Goal: Information Seeking & Learning: Learn about a topic

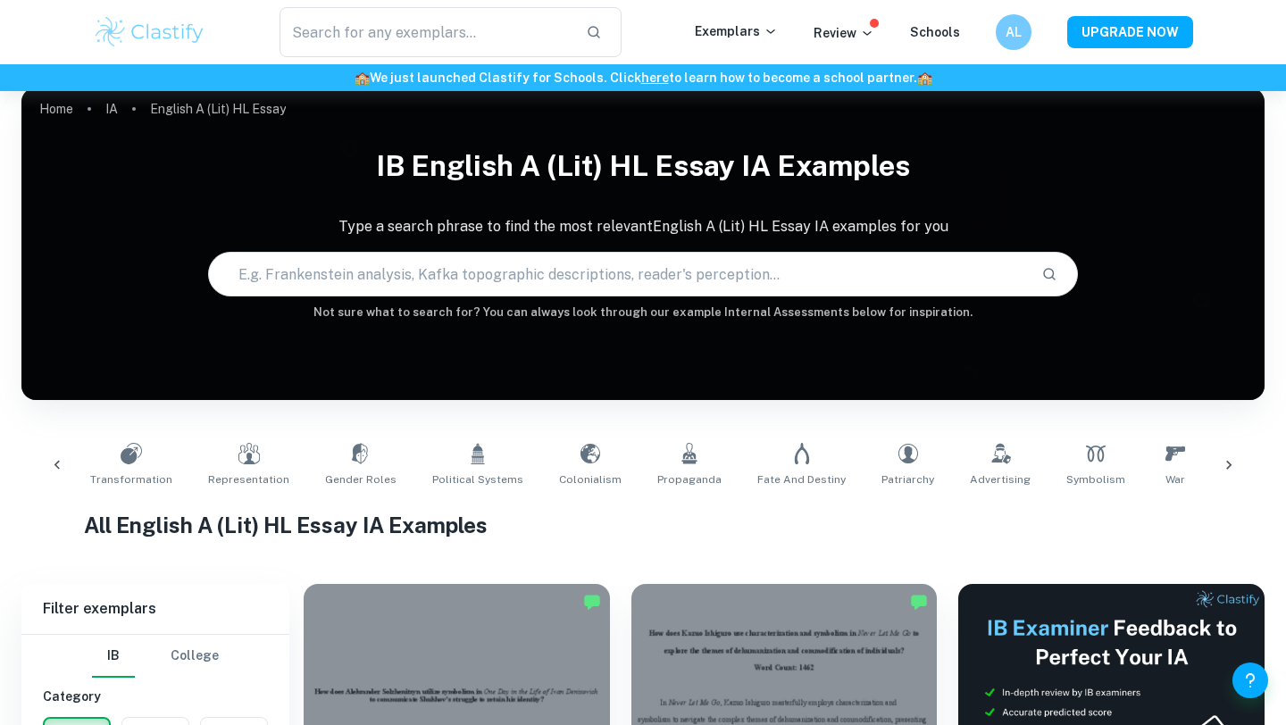
scroll to position [0, 446]
click at [551, 456] on link "Colonialism" at bounding box center [589, 465] width 77 height 59
type input "Colonialism"
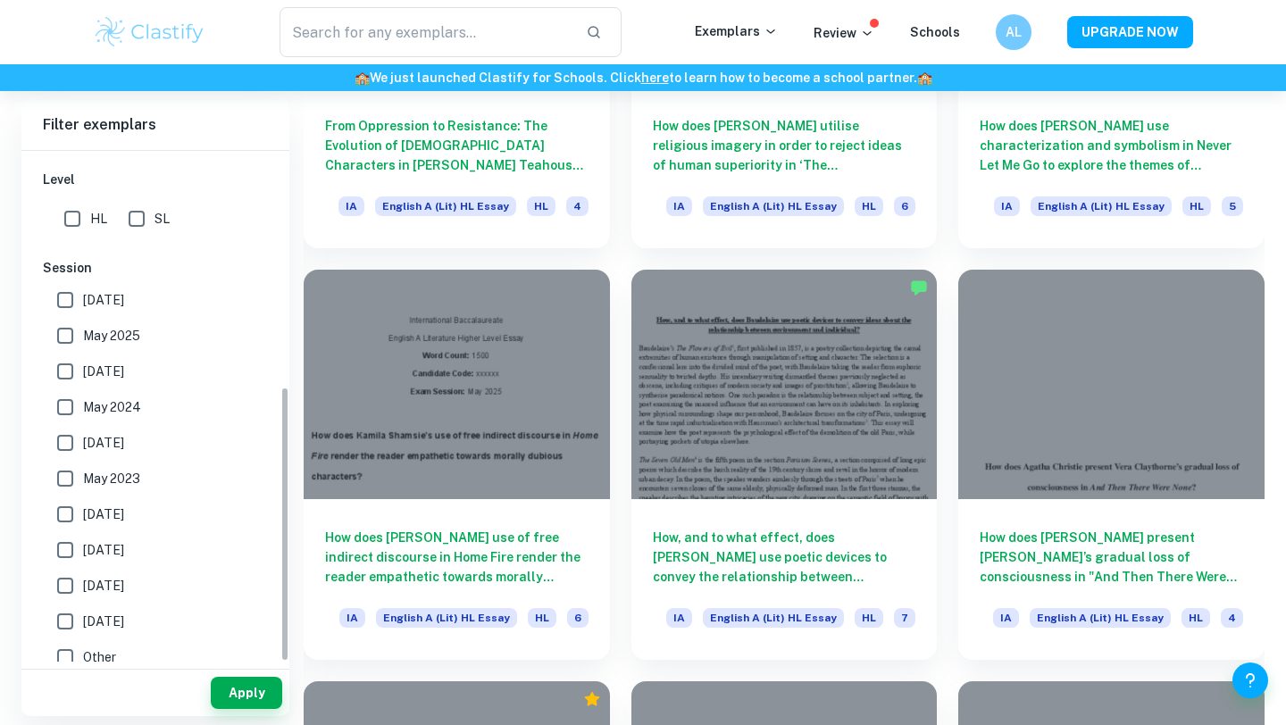
scroll to position [438, 0]
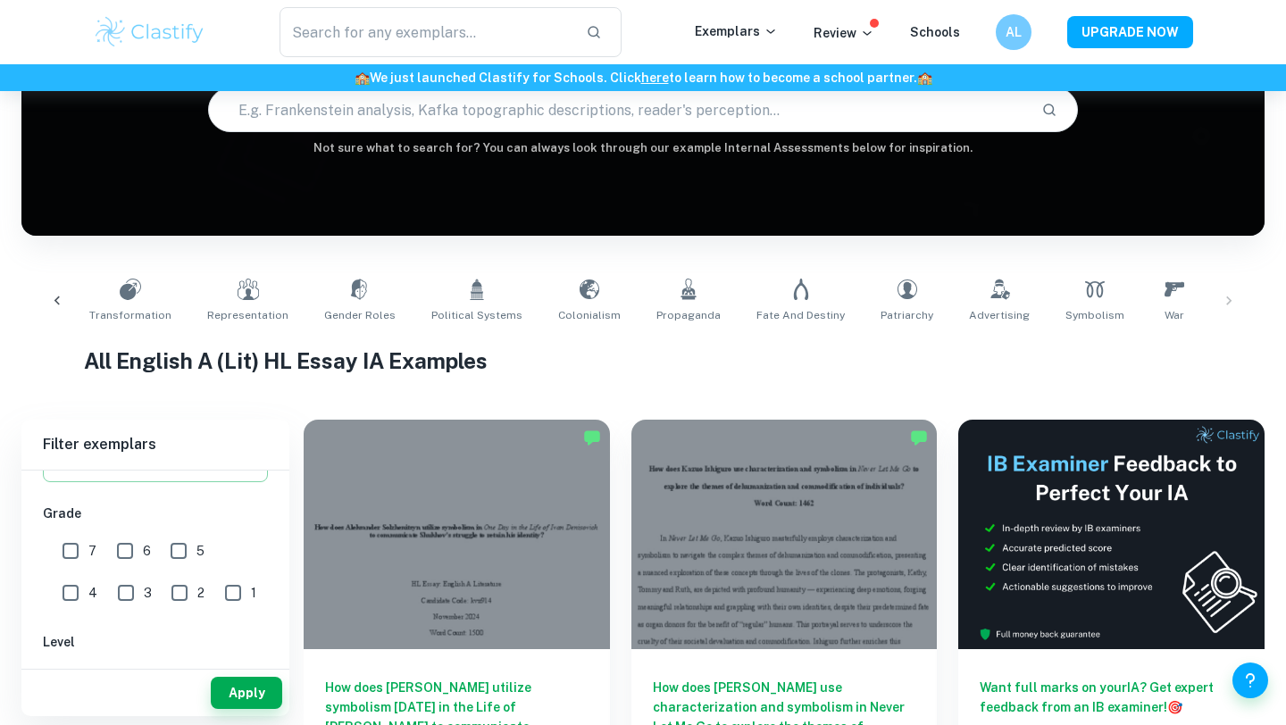
scroll to position [184, 0]
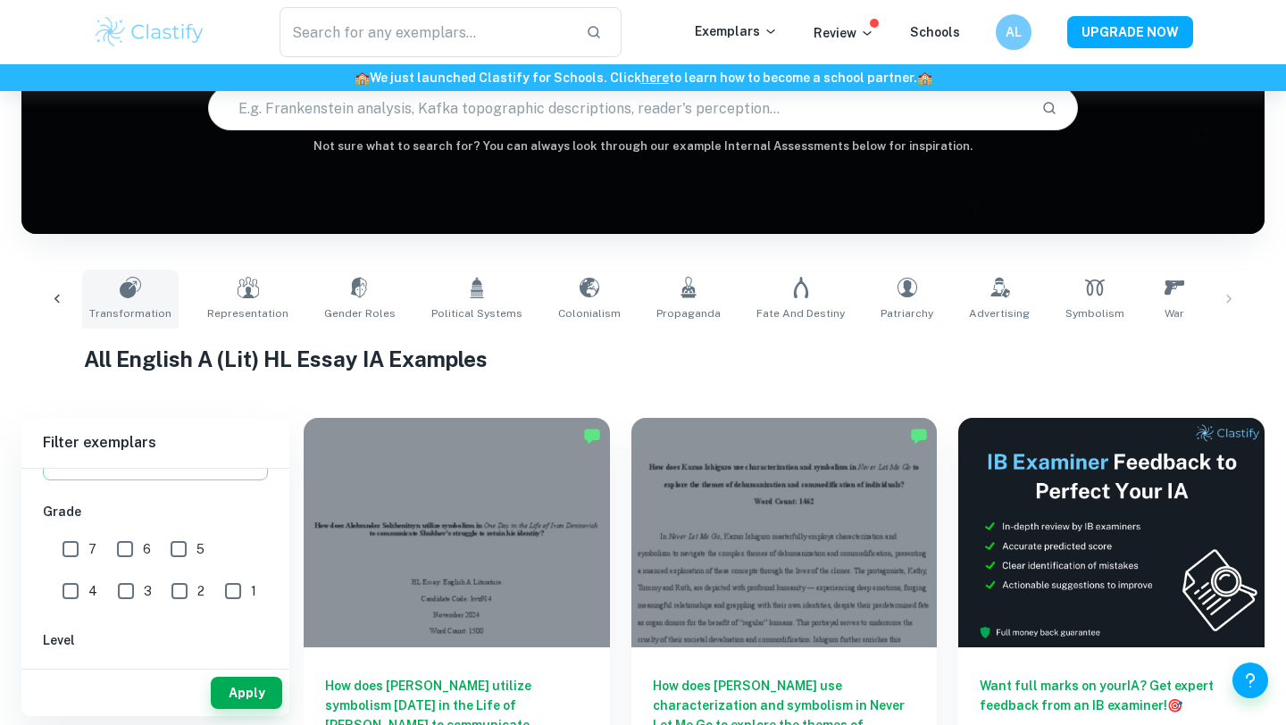
click at [83, 284] on link "Transformation" at bounding box center [130, 299] width 96 height 59
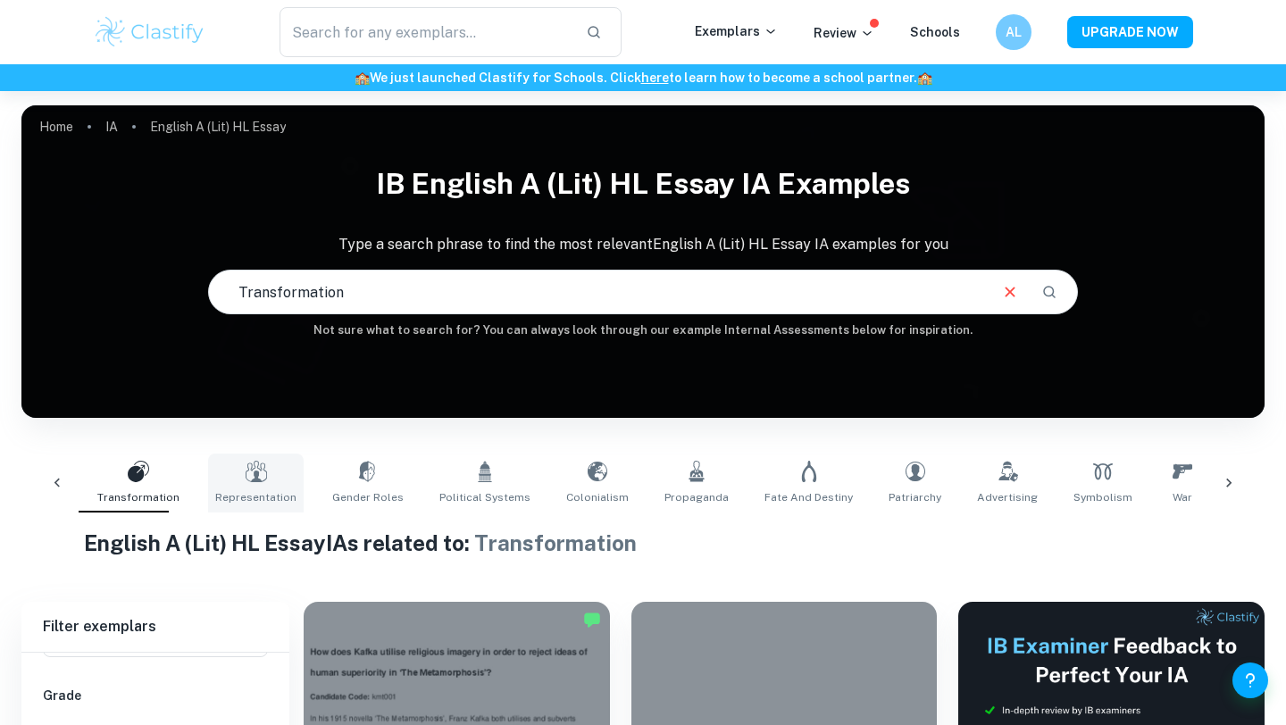
scroll to position [315, 0]
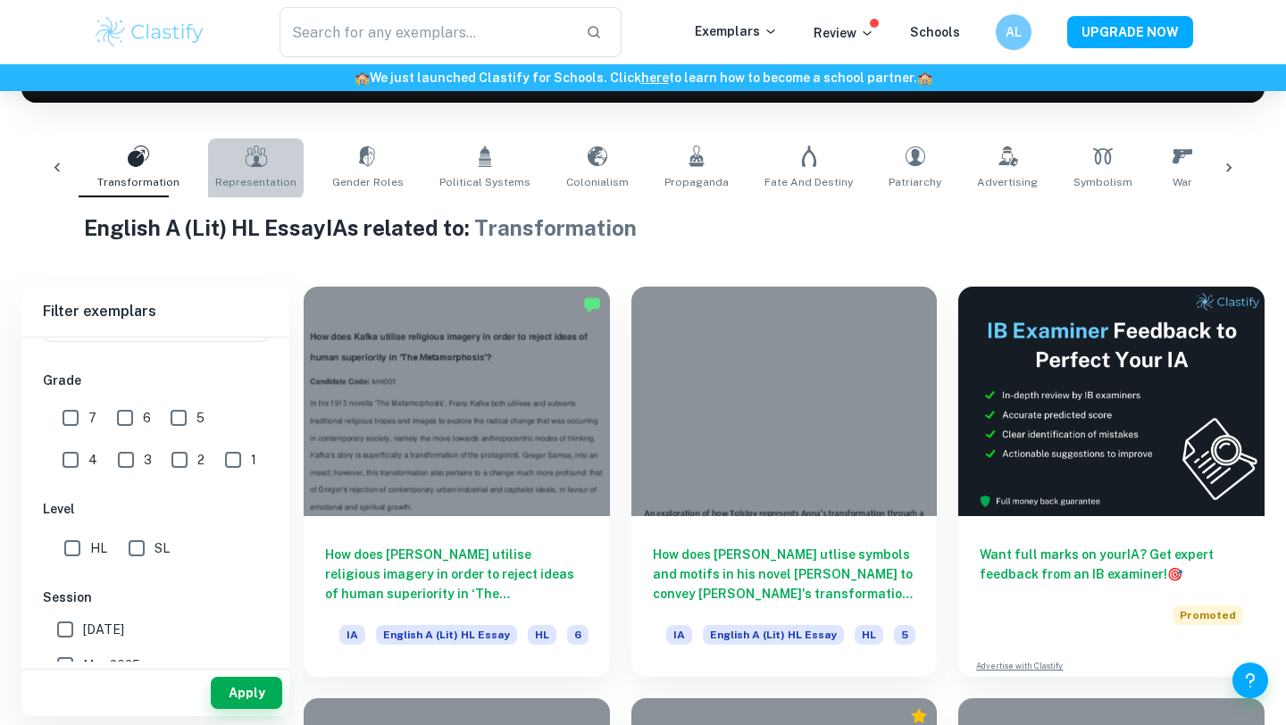
click at [234, 167] on link "Representation" at bounding box center [256, 167] width 96 height 59
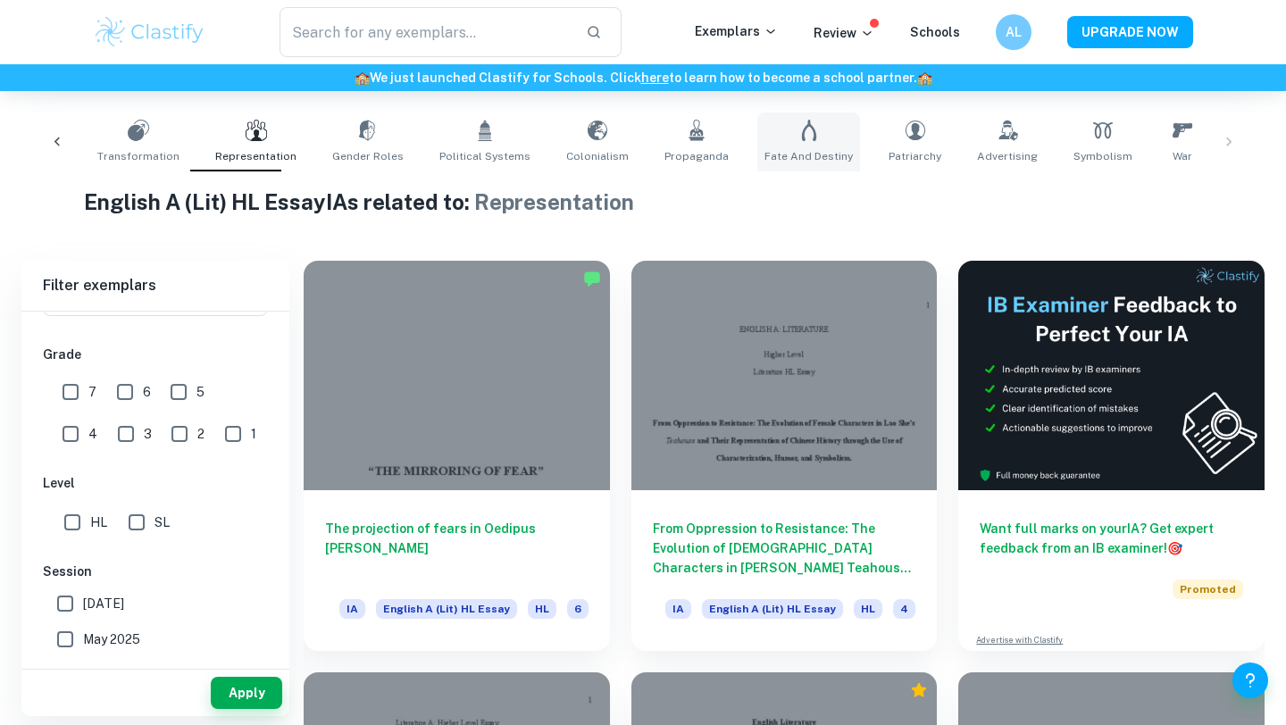
scroll to position [0, 446]
click at [1227, 145] on div "Identity Culture Creativity Communication Perspective Transformation Representa…" at bounding box center [643, 142] width 1214 height 59
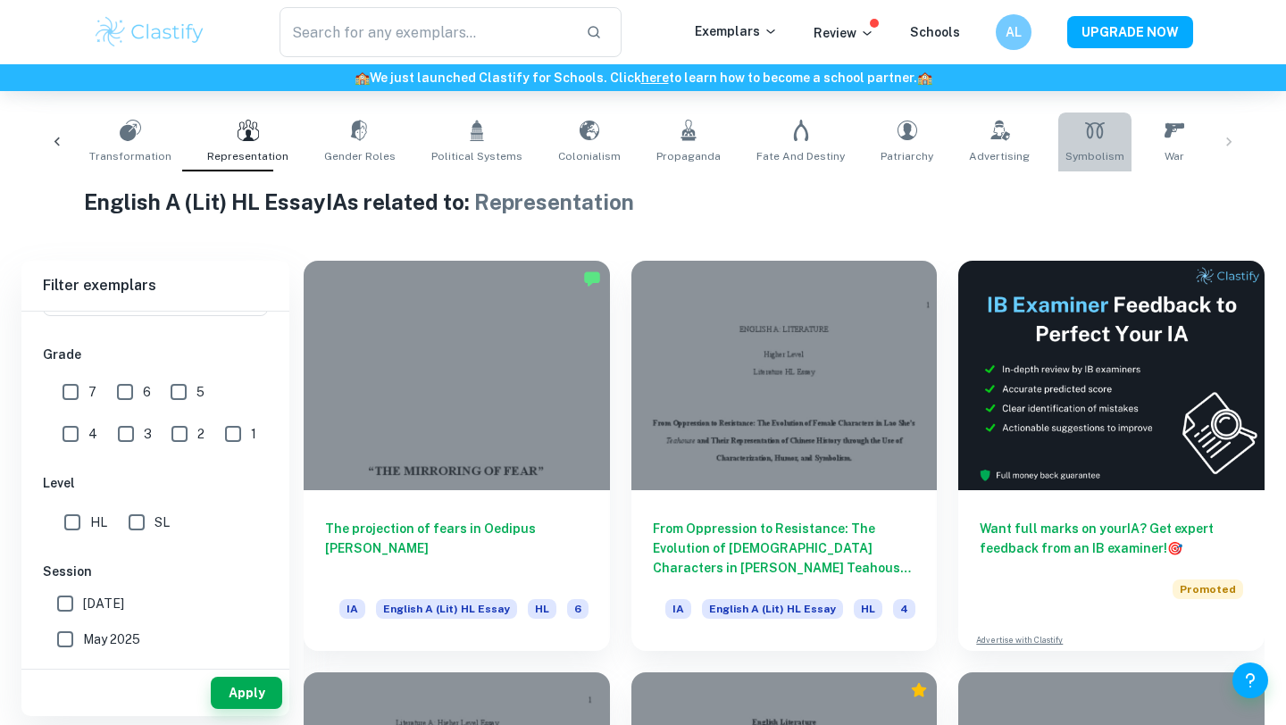
click at [1066, 149] on span "Symbolism" at bounding box center [1094, 156] width 59 height 16
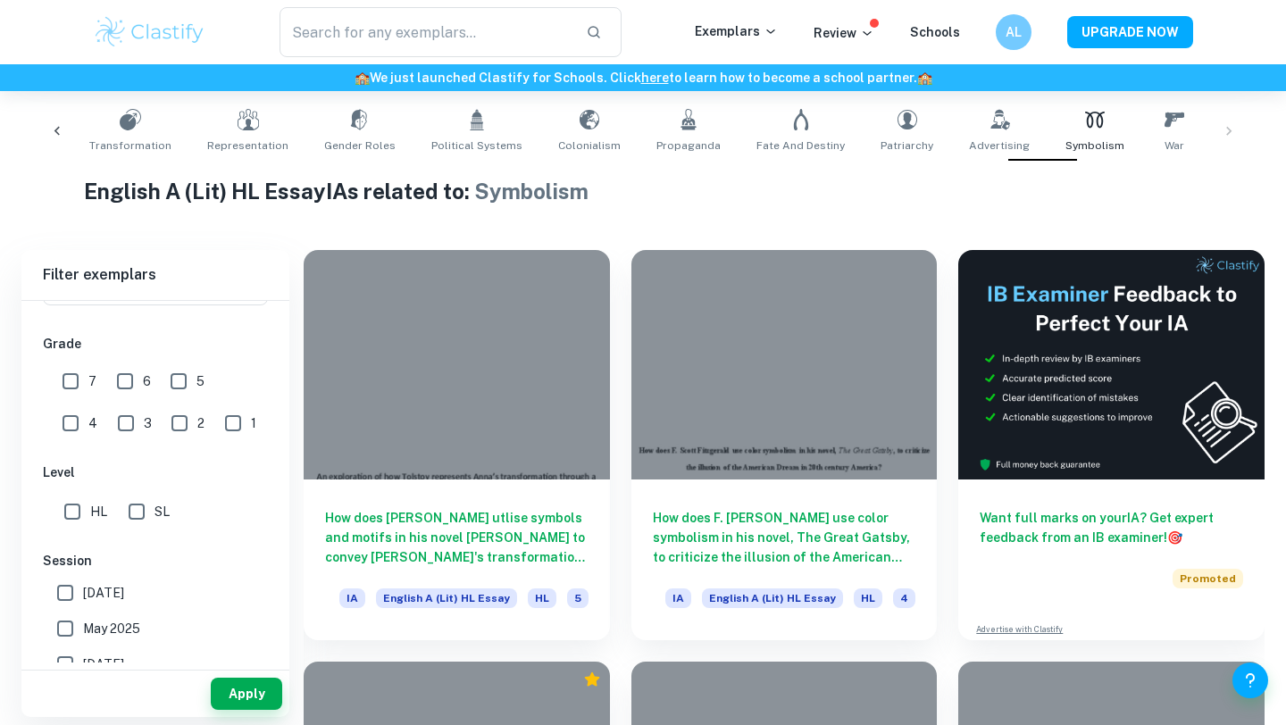
scroll to position [379, 0]
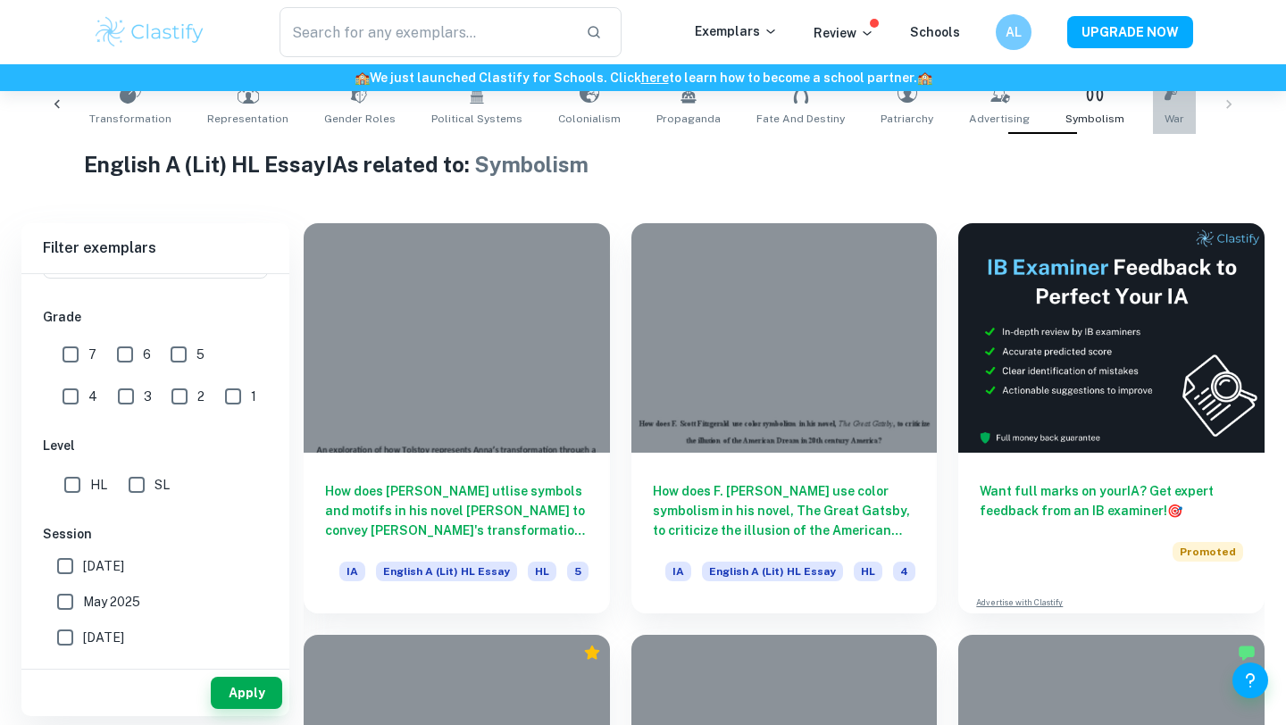
click at [1153, 129] on link "War" at bounding box center [1174, 104] width 43 height 59
type input "War"
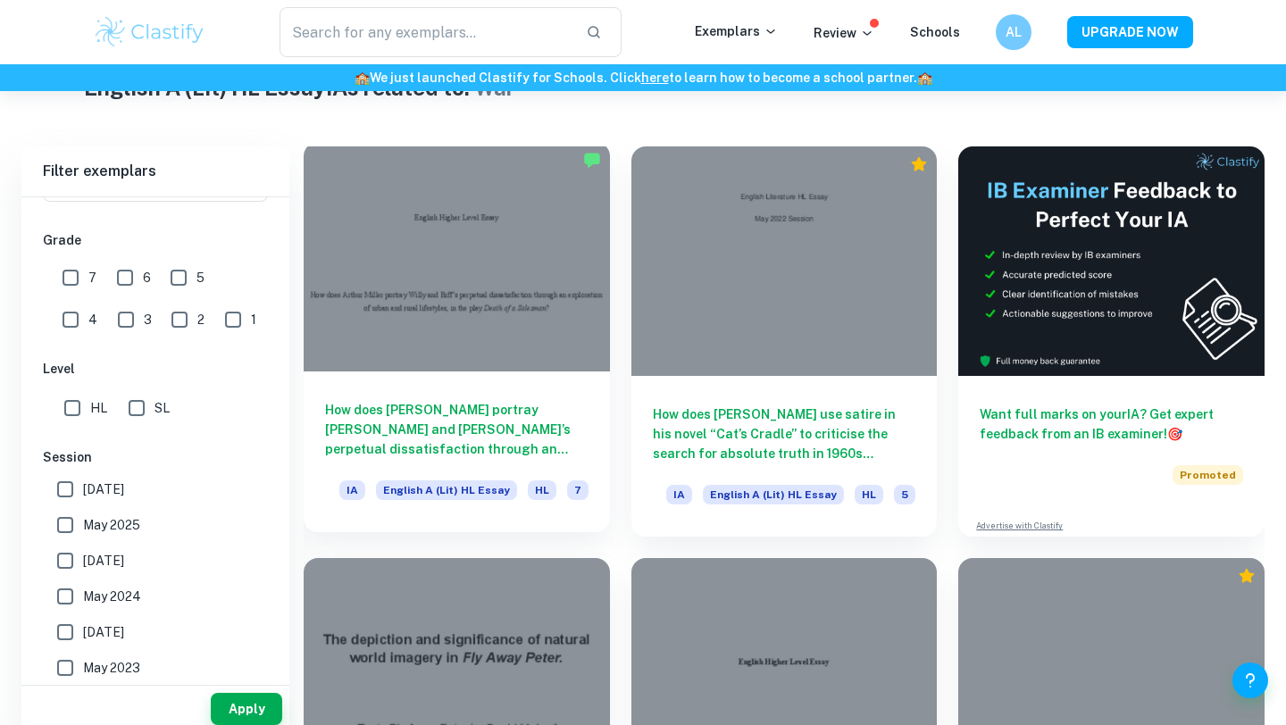
scroll to position [472, 0]
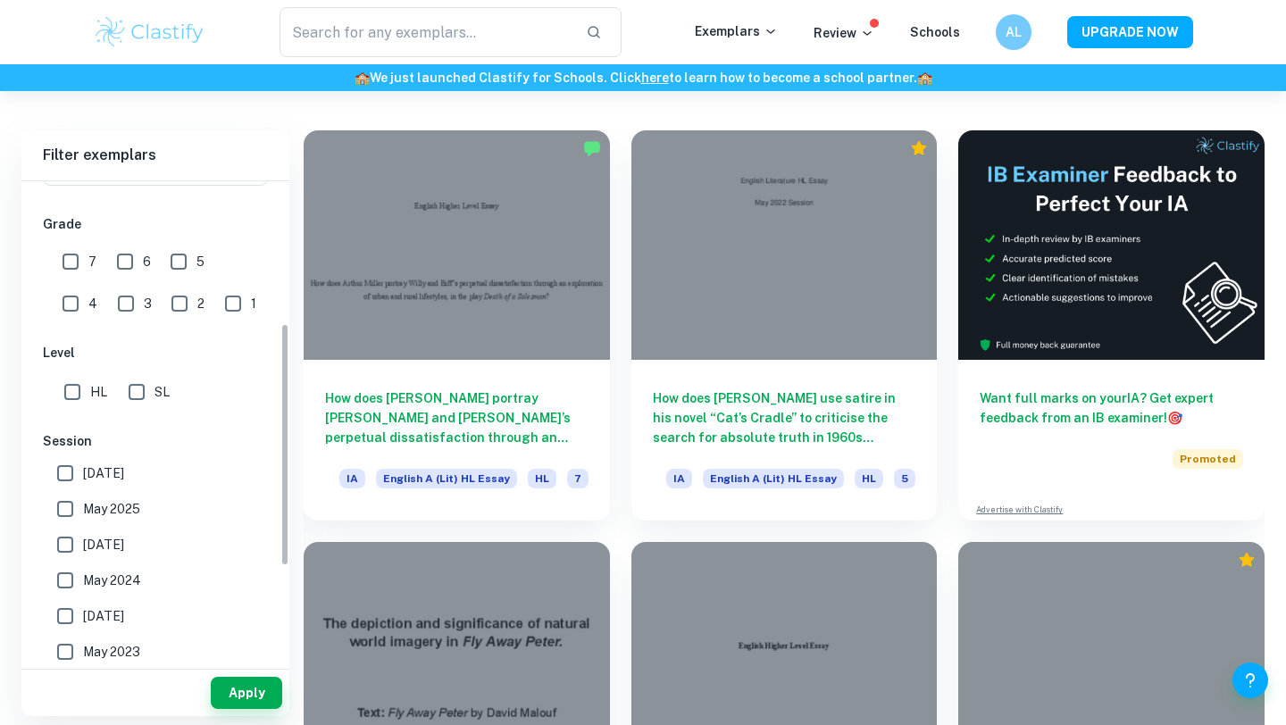
click at [87, 263] on input "7" at bounding box center [71, 262] width 36 height 36
checkbox input "true"
click at [255, 693] on button "Apply" at bounding box center [246, 693] width 71 height 32
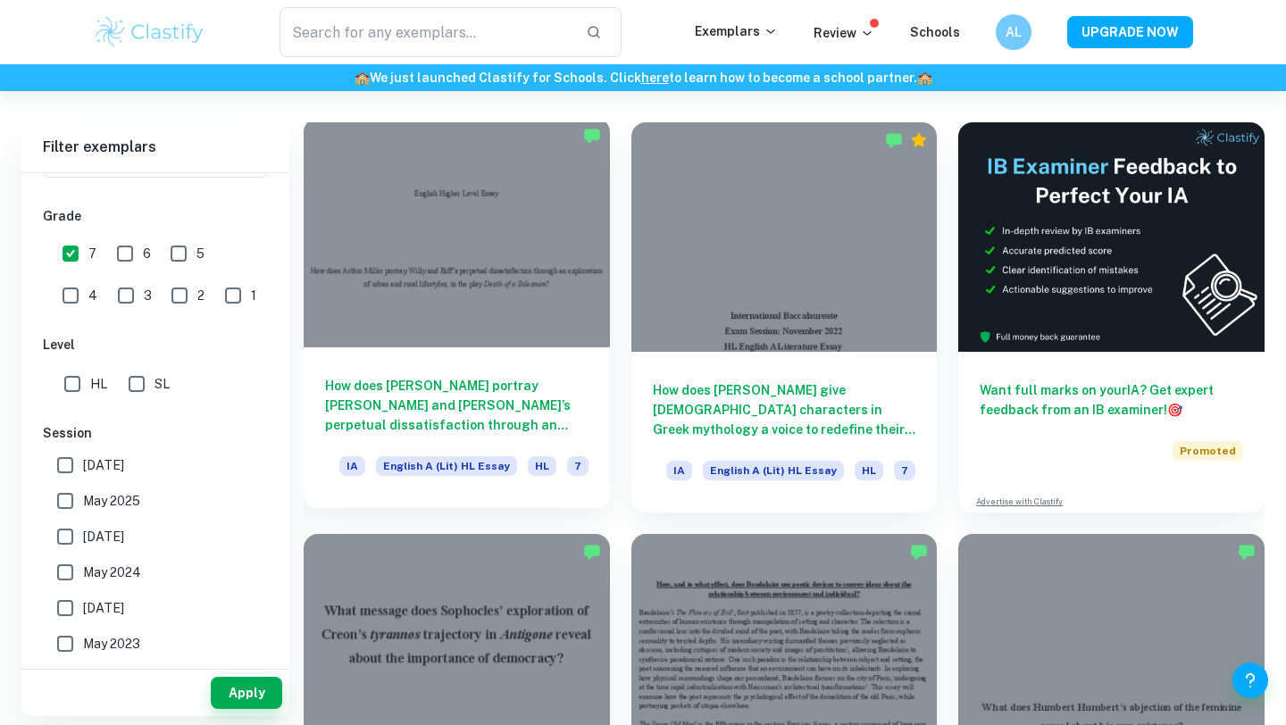
scroll to position [273, 0]
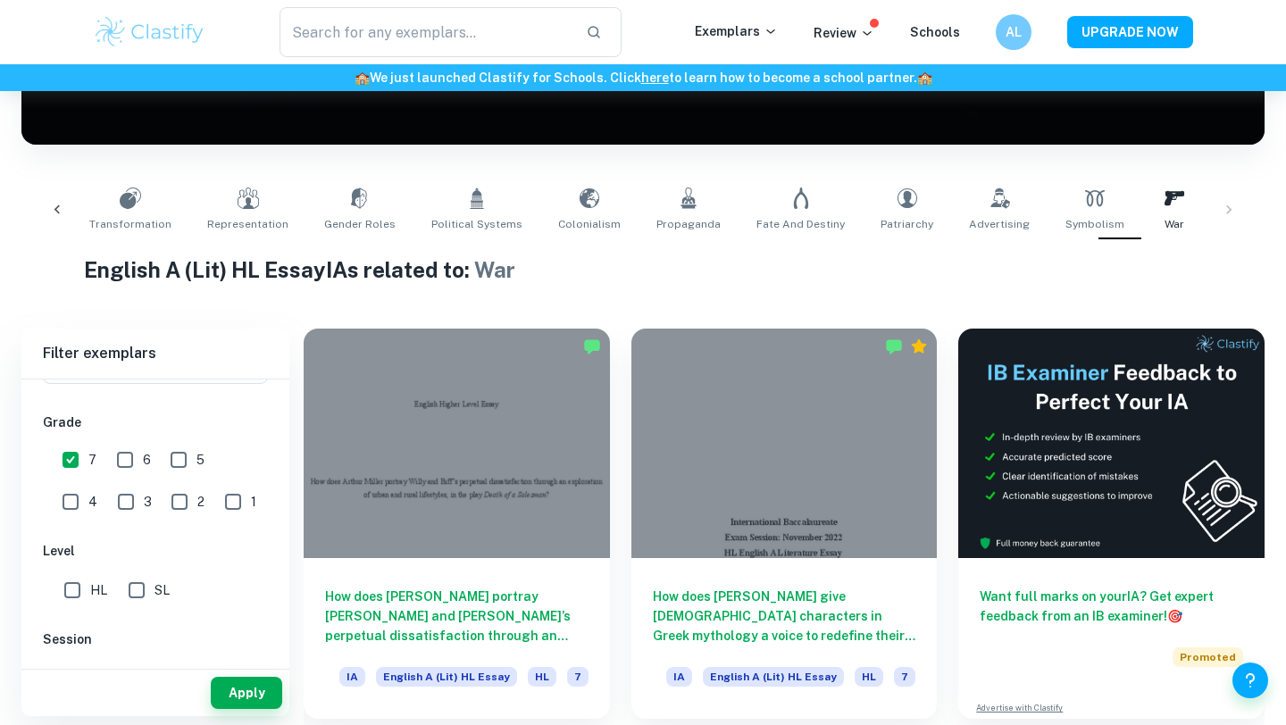
click at [1230, 192] on icon at bounding box center [1240, 198] width 20 height 17
type input "Satire"
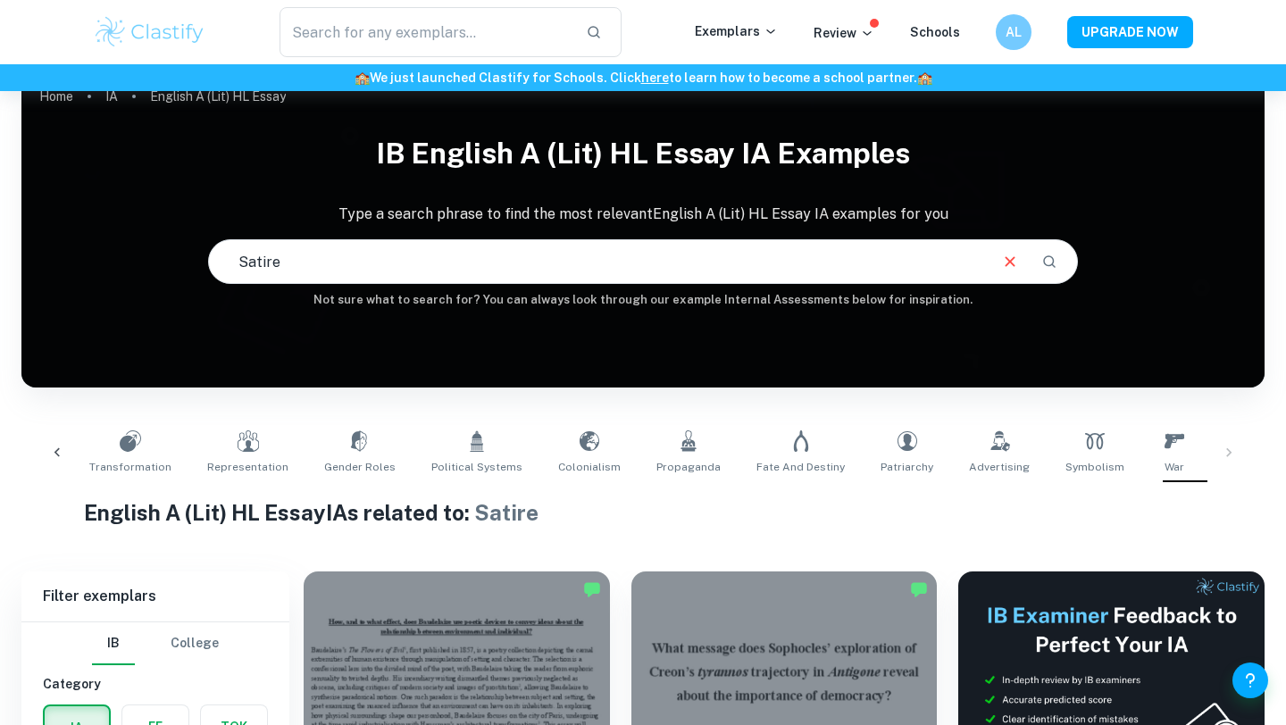
scroll to position [83, 0]
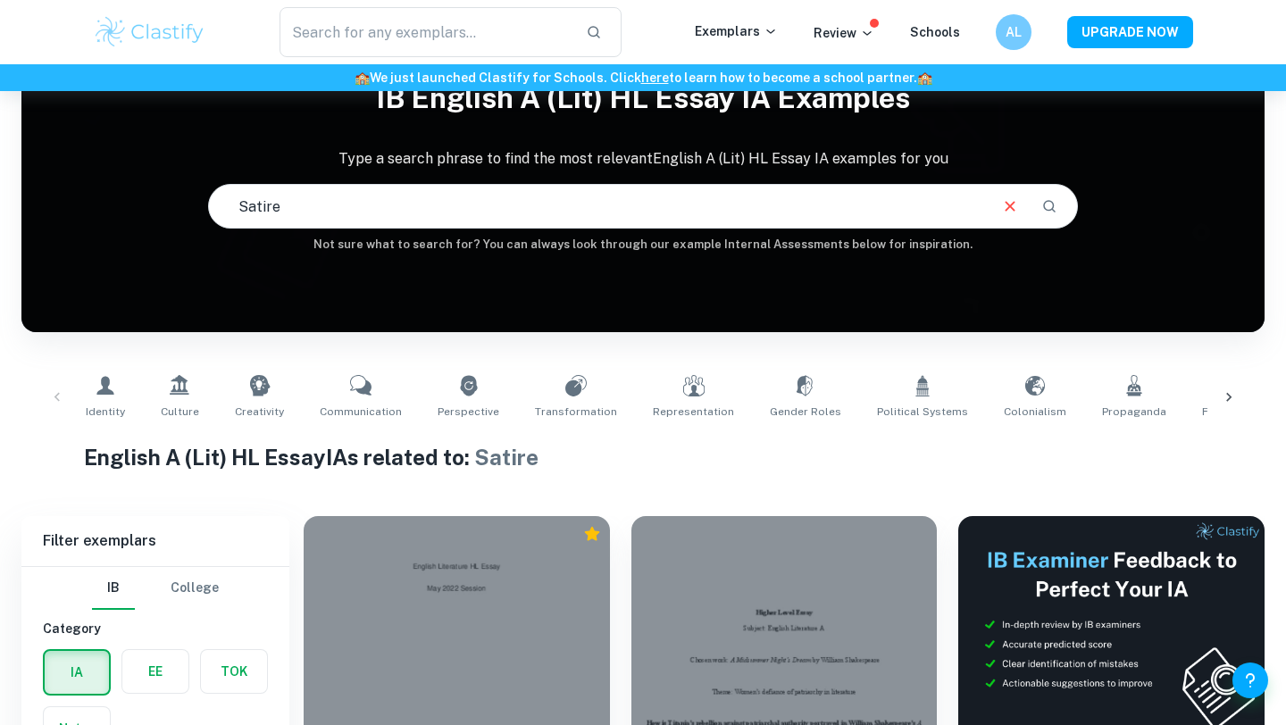
scroll to position [0, 360]
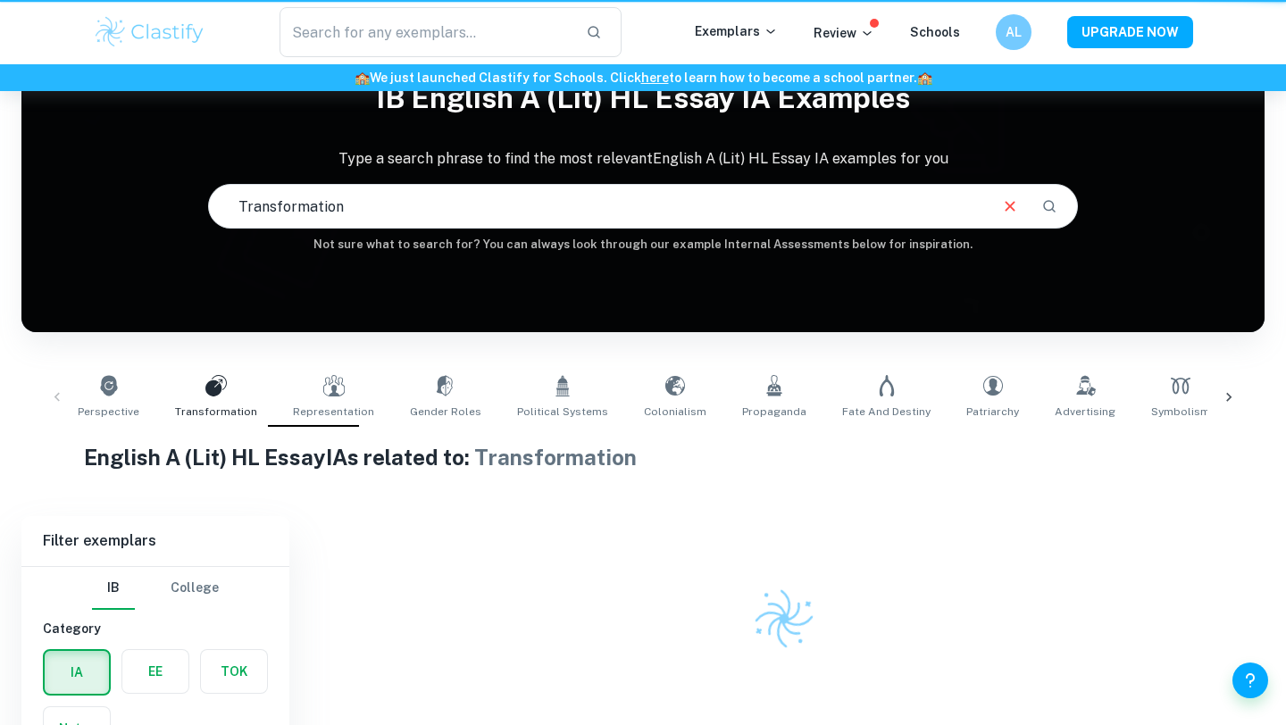
type input "Transformation"
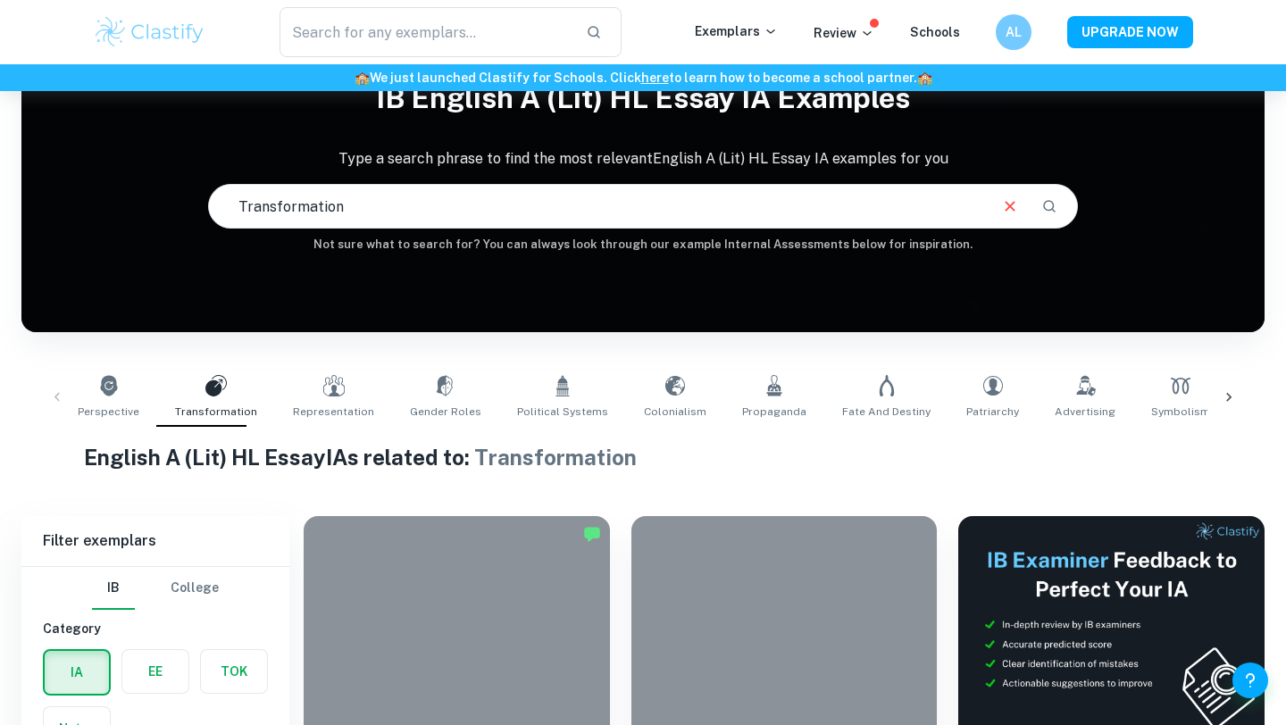
scroll to position [0, 380]
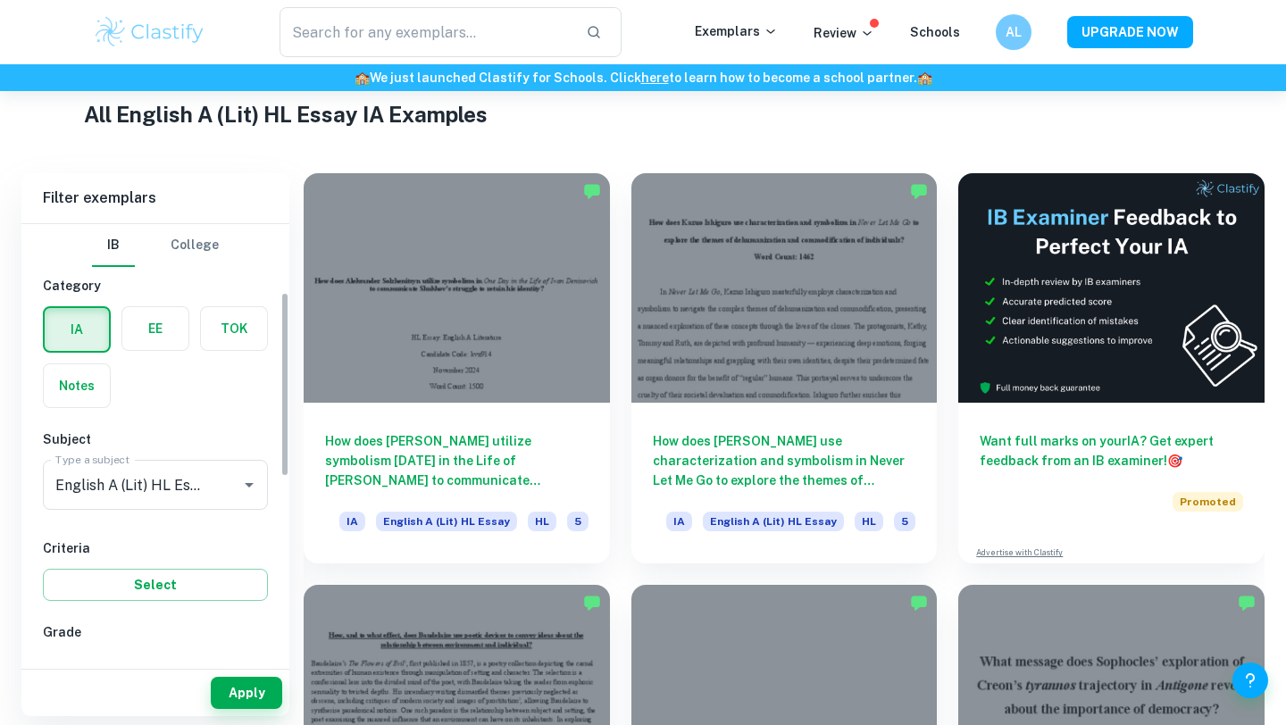
scroll to position [162, 0]
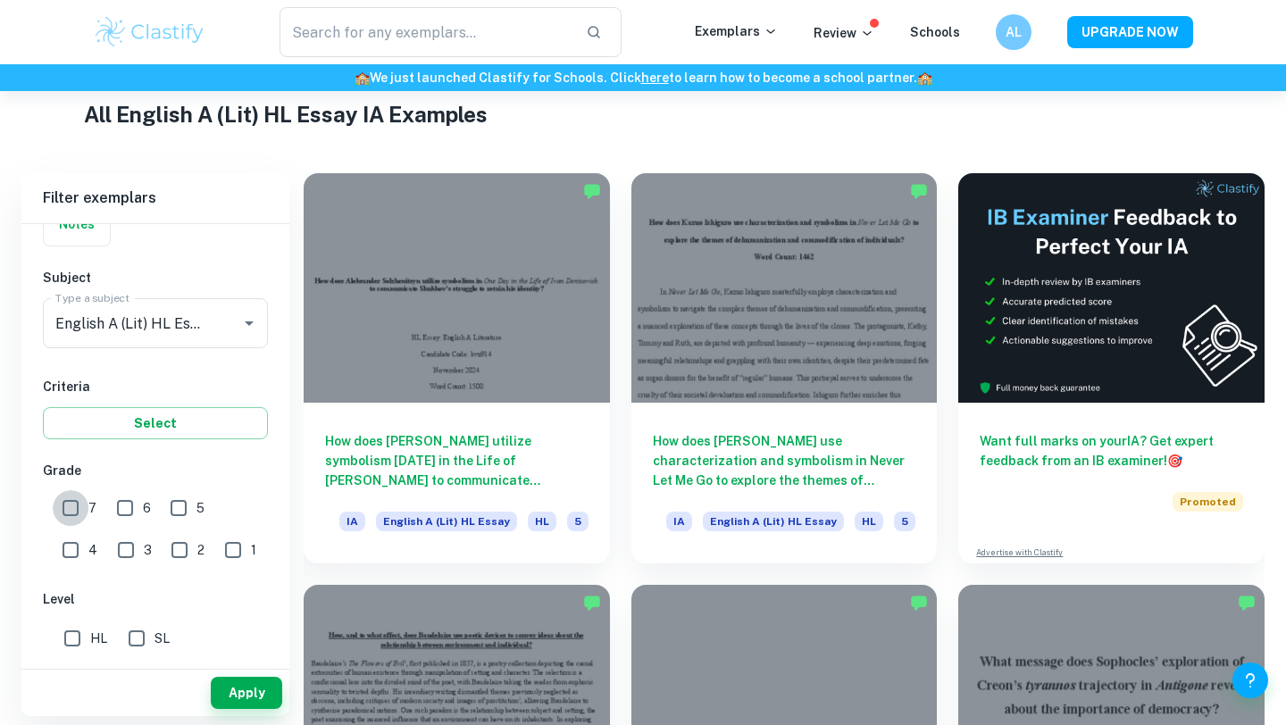
click at [68, 503] on input "7" at bounding box center [71, 508] width 36 height 36
checkbox input "true"
click at [239, 701] on button "Apply" at bounding box center [246, 693] width 71 height 32
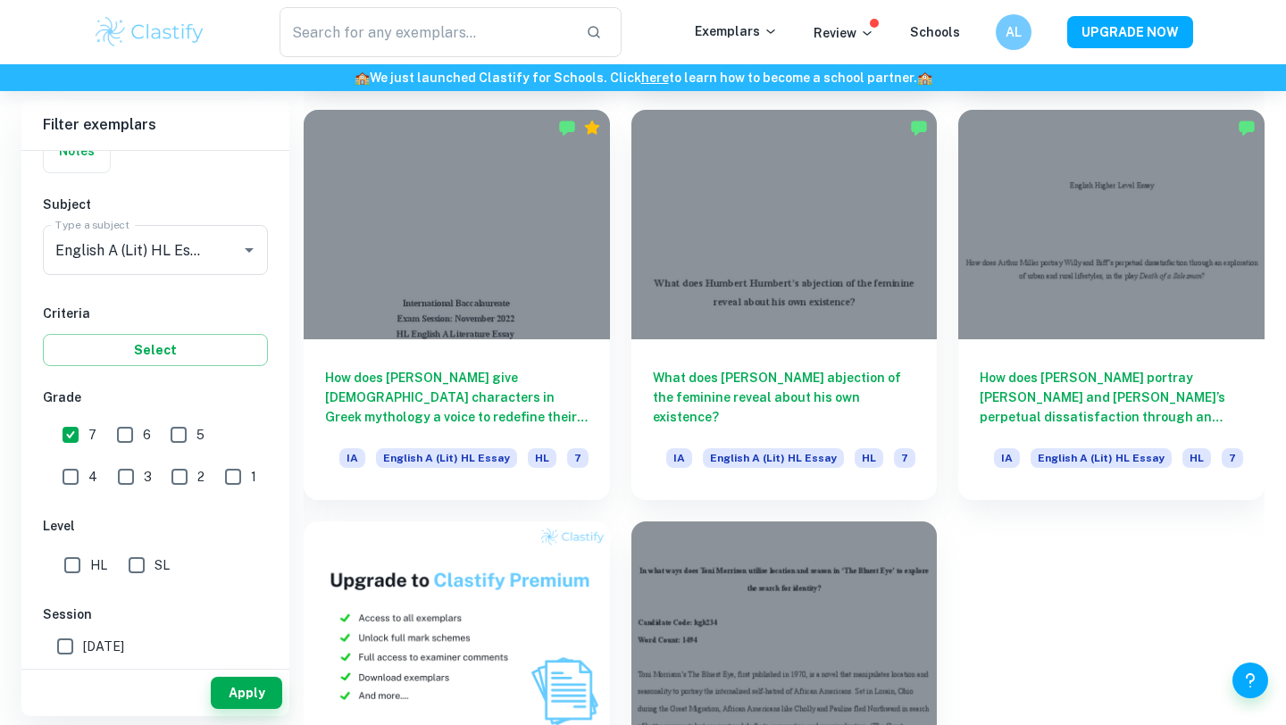
scroll to position [1090, 0]
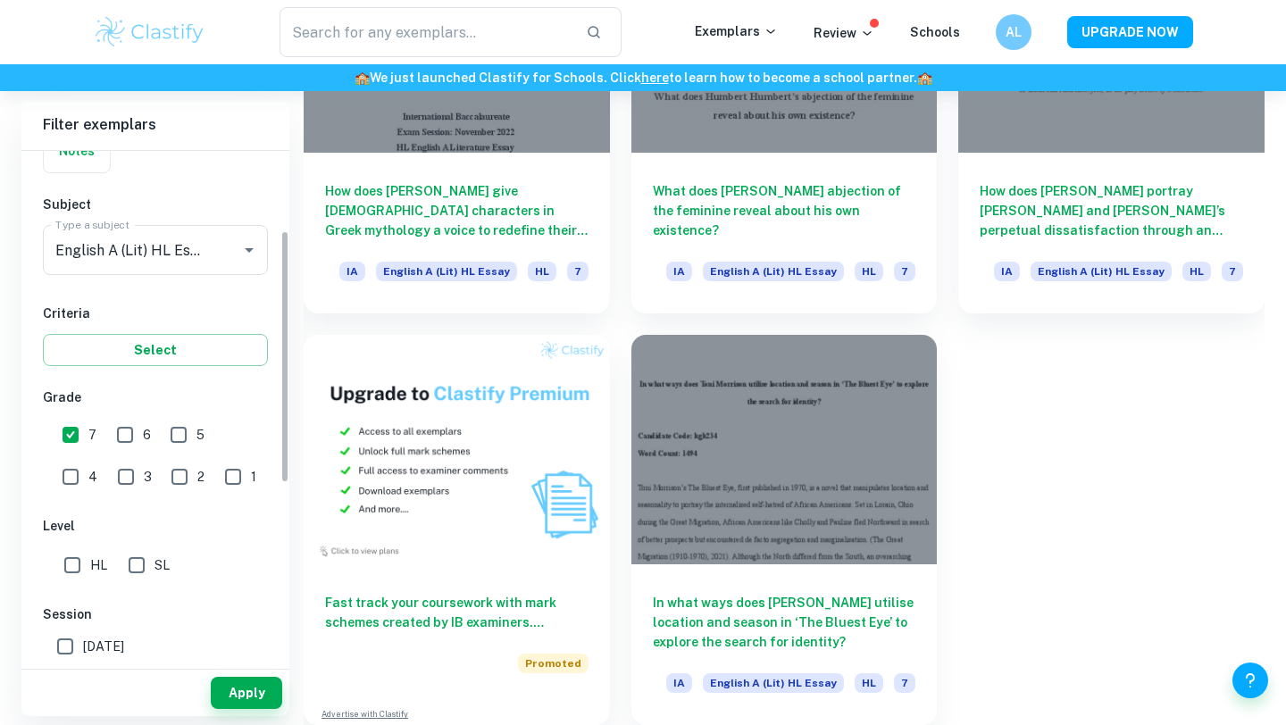
click at [123, 439] on input "6" at bounding box center [125, 435] width 36 height 36
checkbox input "true"
click at [252, 695] on button "Apply" at bounding box center [246, 693] width 71 height 32
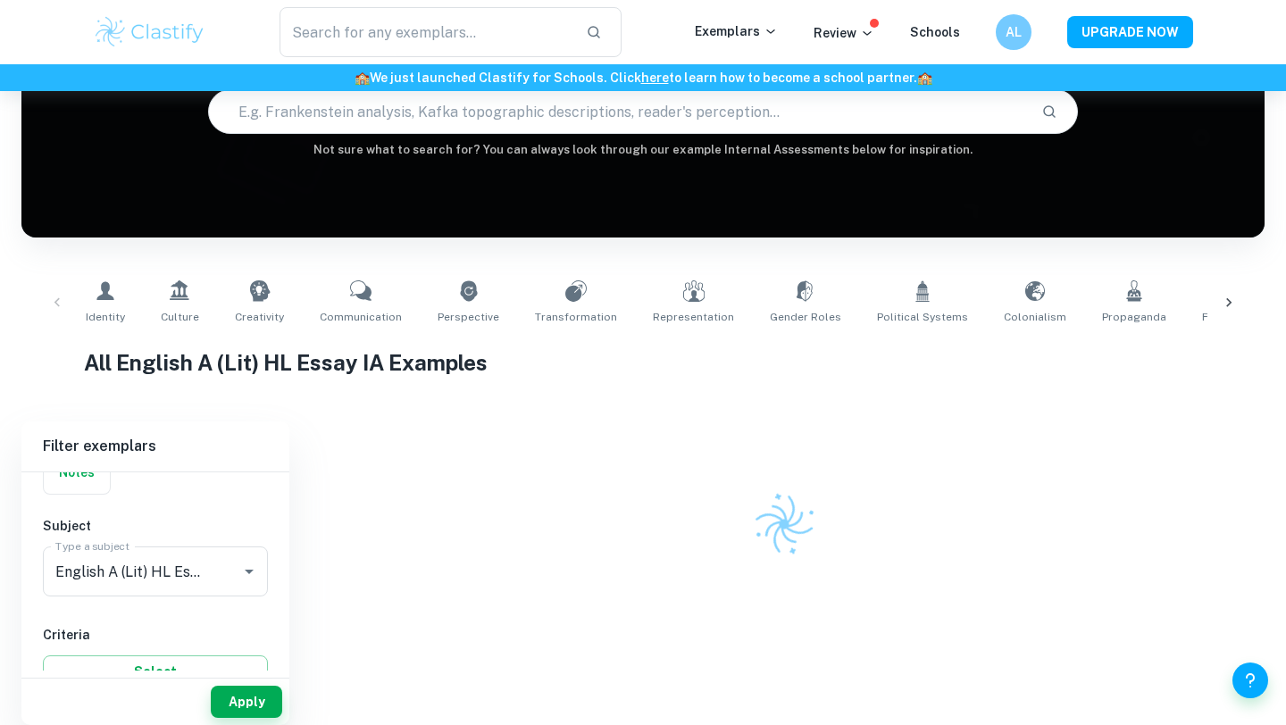
scroll to position [145, 0]
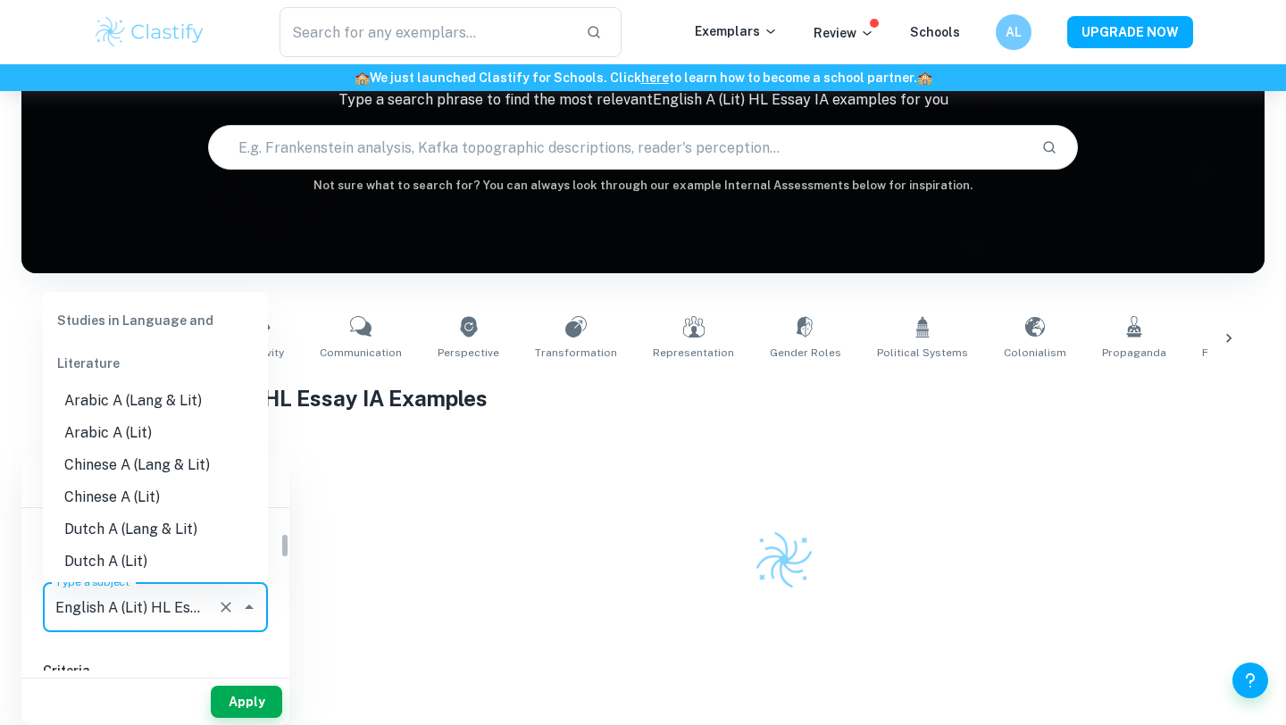
click at [207, 590] on input "English A (Lit) HL Essay" at bounding box center [130, 607] width 159 height 34
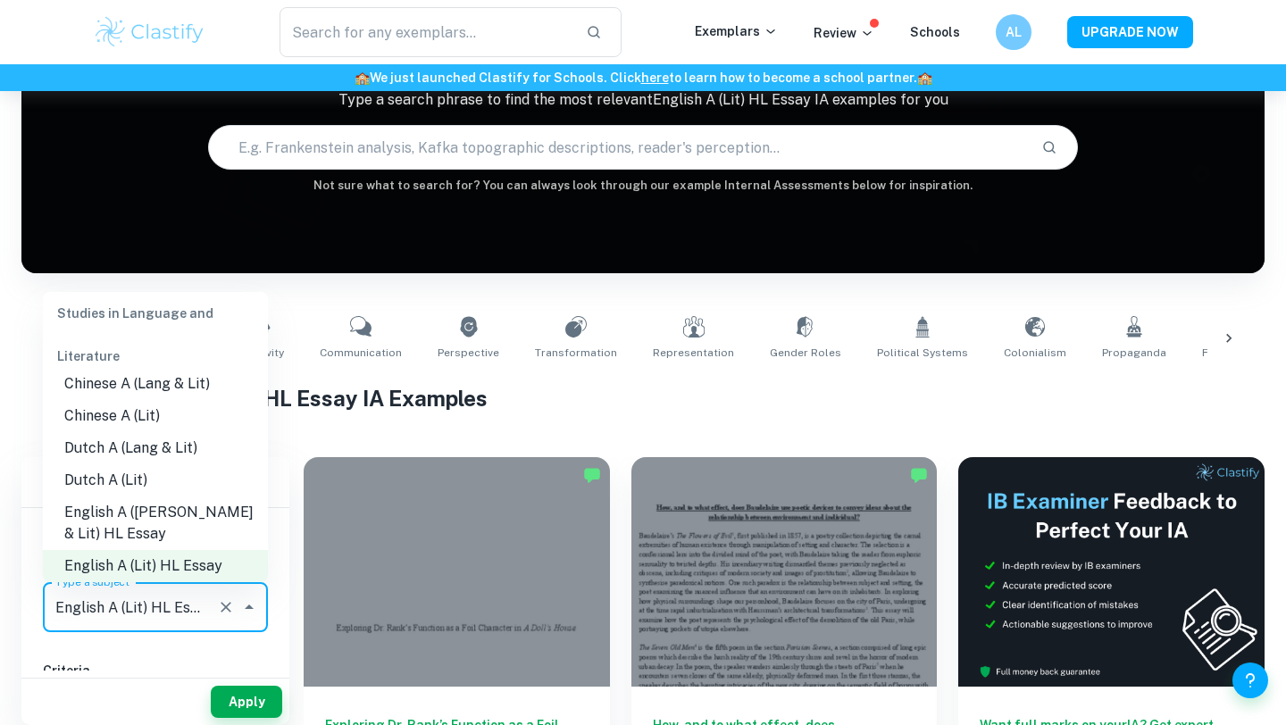
click at [233, 530] on li "English A (Lang & Lit) HL Essay" at bounding box center [155, 524] width 225 height 54
type input "English A (Lang & Lit) HL Essay"
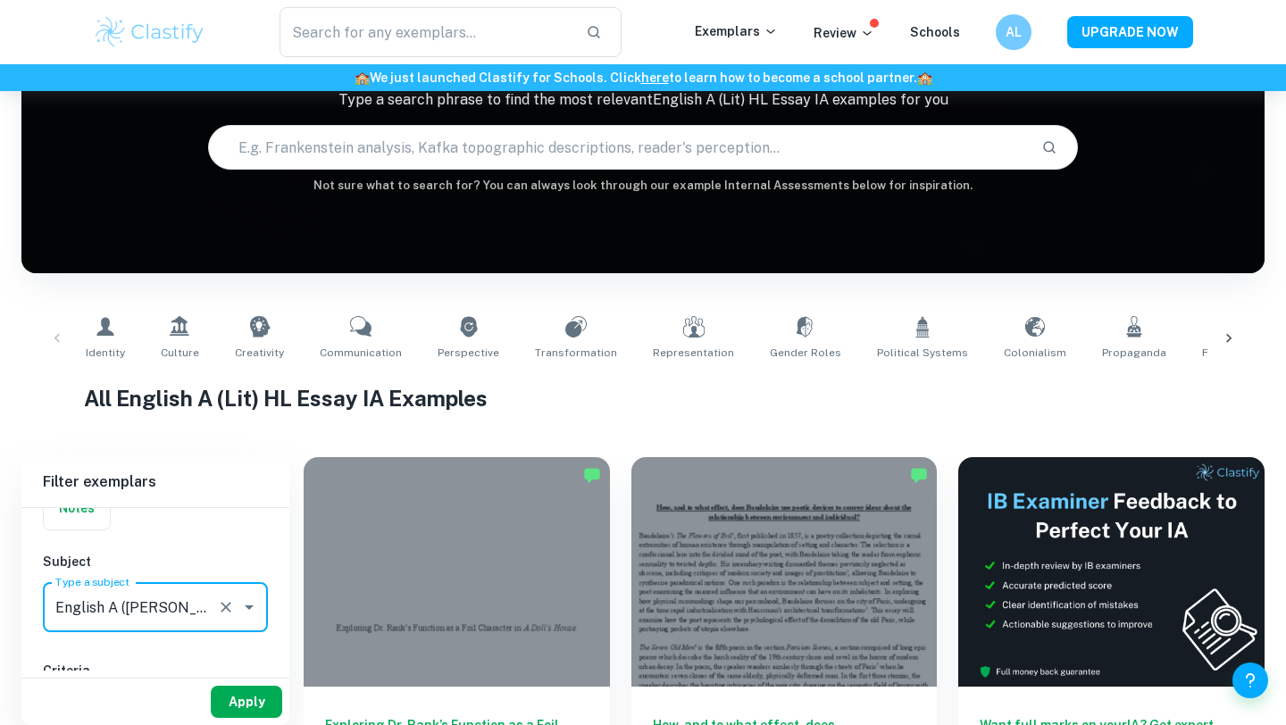
click at [256, 700] on button "Apply" at bounding box center [246, 702] width 71 height 32
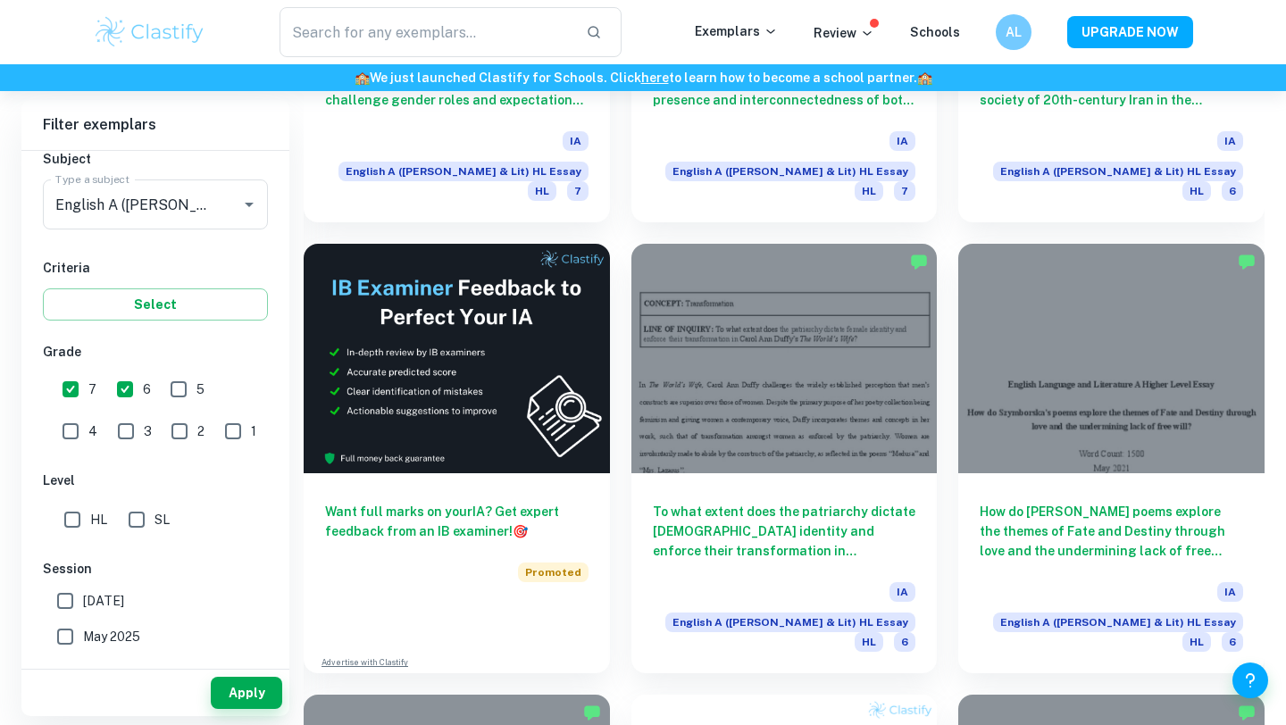
scroll to position [3080, 0]
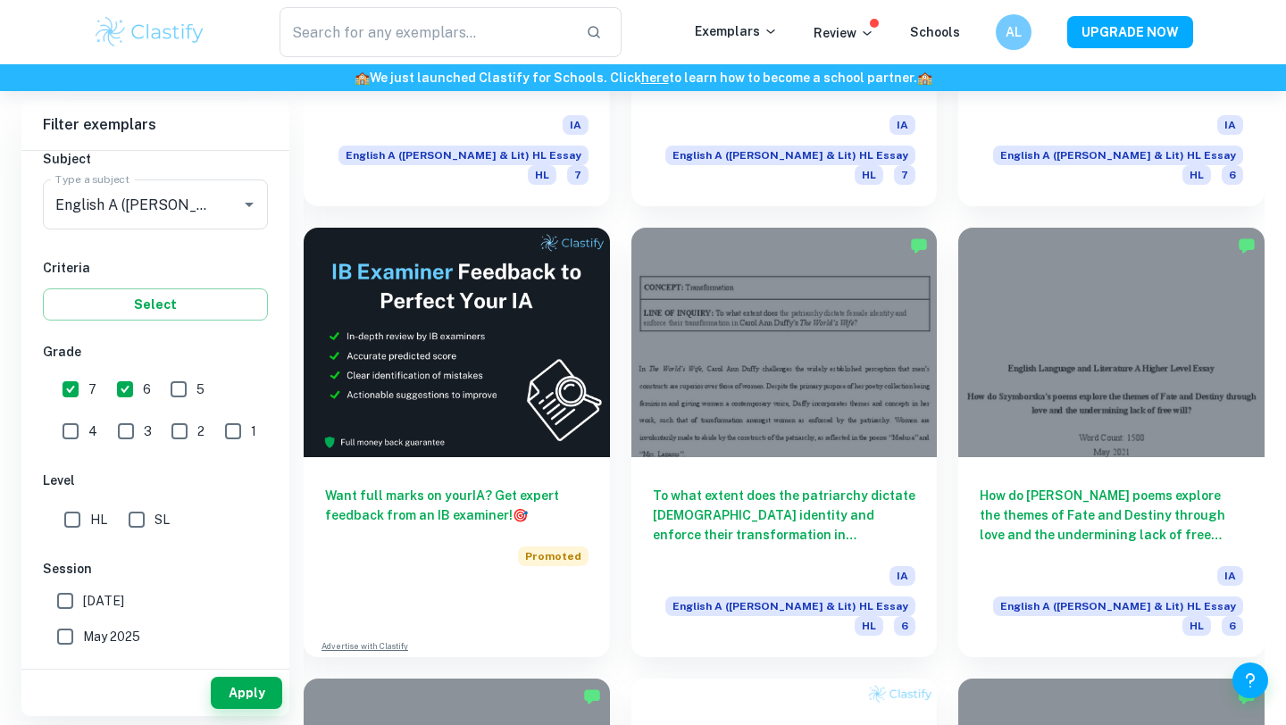
click at [610, 417] on div "To what extent does the patriarchy dictate female identity and enforce their tr…" at bounding box center [774, 431] width 328 height 451
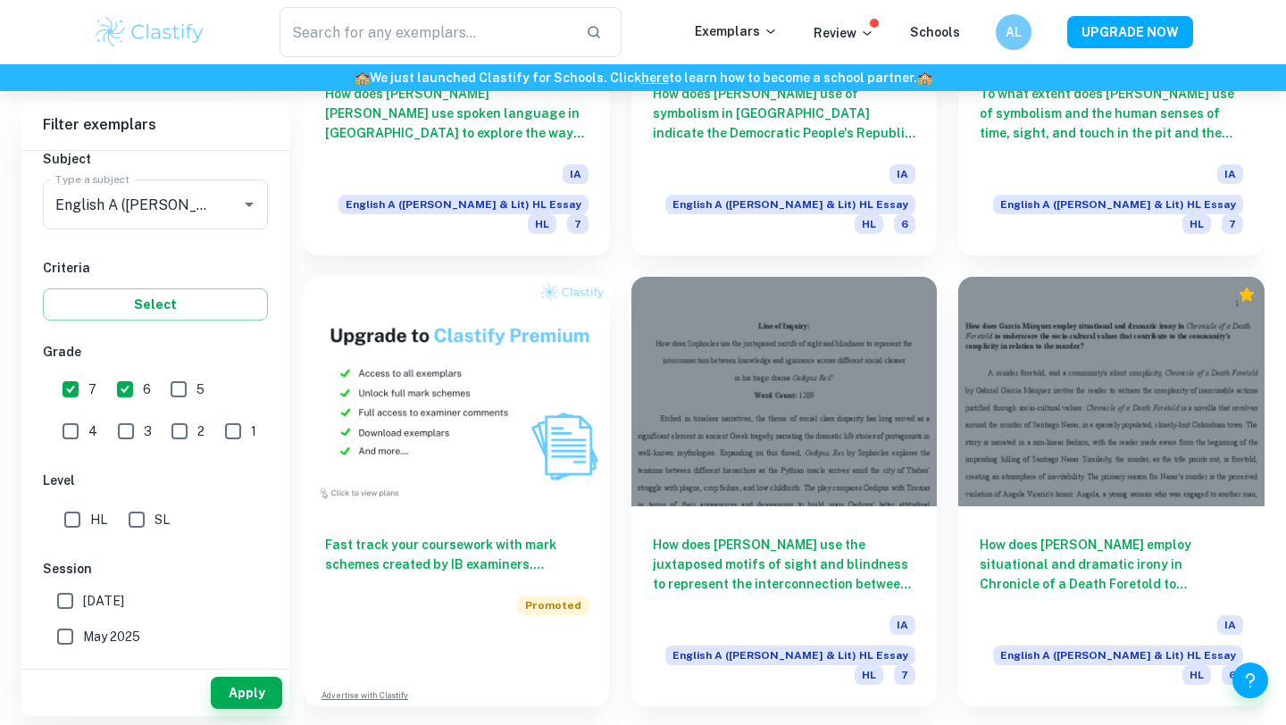
scroll to position [8443, 0]
